Goal: Entertainment & Leisure: Browse casually

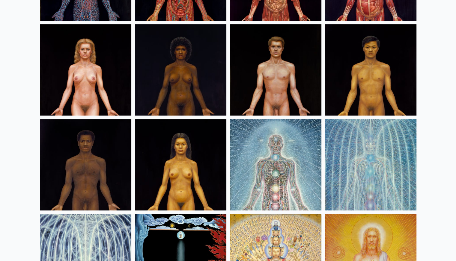
scroll to position [234, 0]
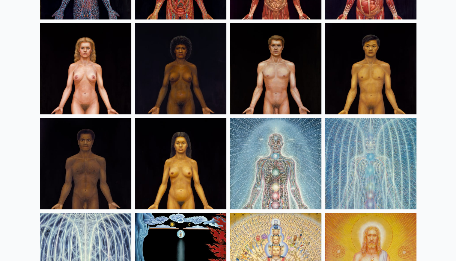
click at [369, 67] on img at bounding box center [370, 68] width 91 height 91
